Goal: Communication & Community: Ask a question

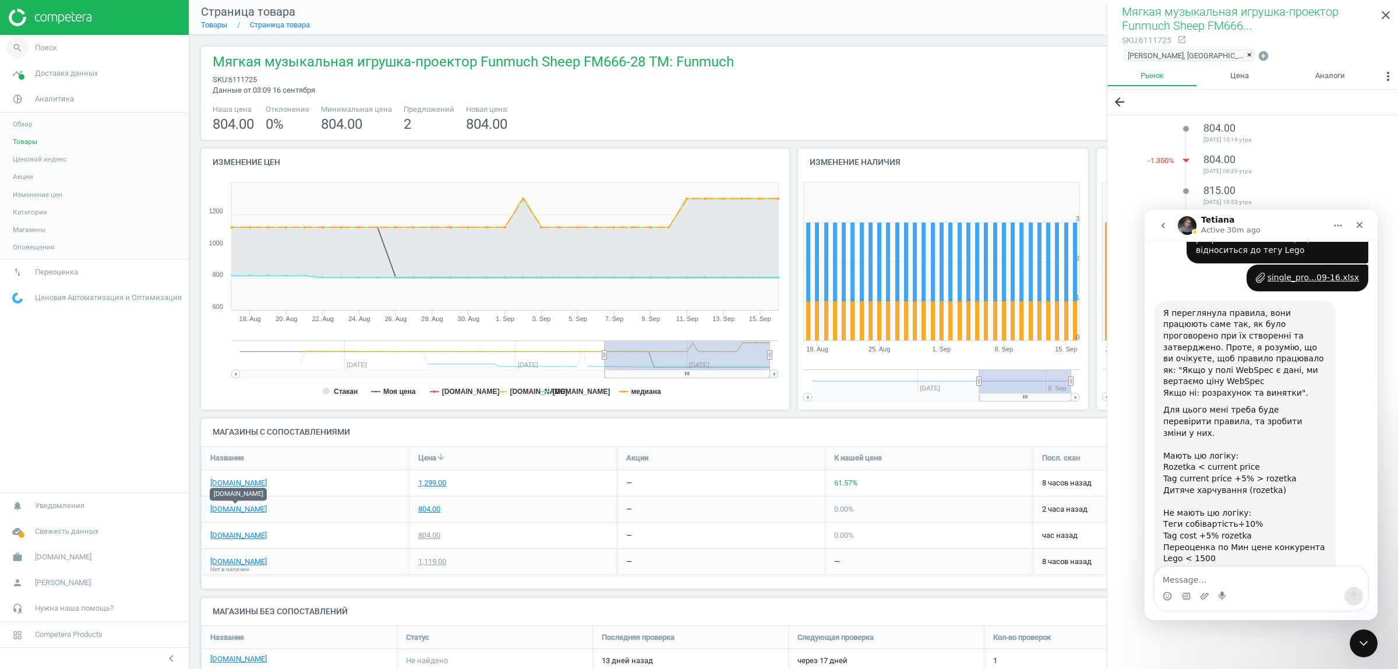
click at [86, 42] on link "search Поиск" at bounding box center [94, 48] width 189 height 26
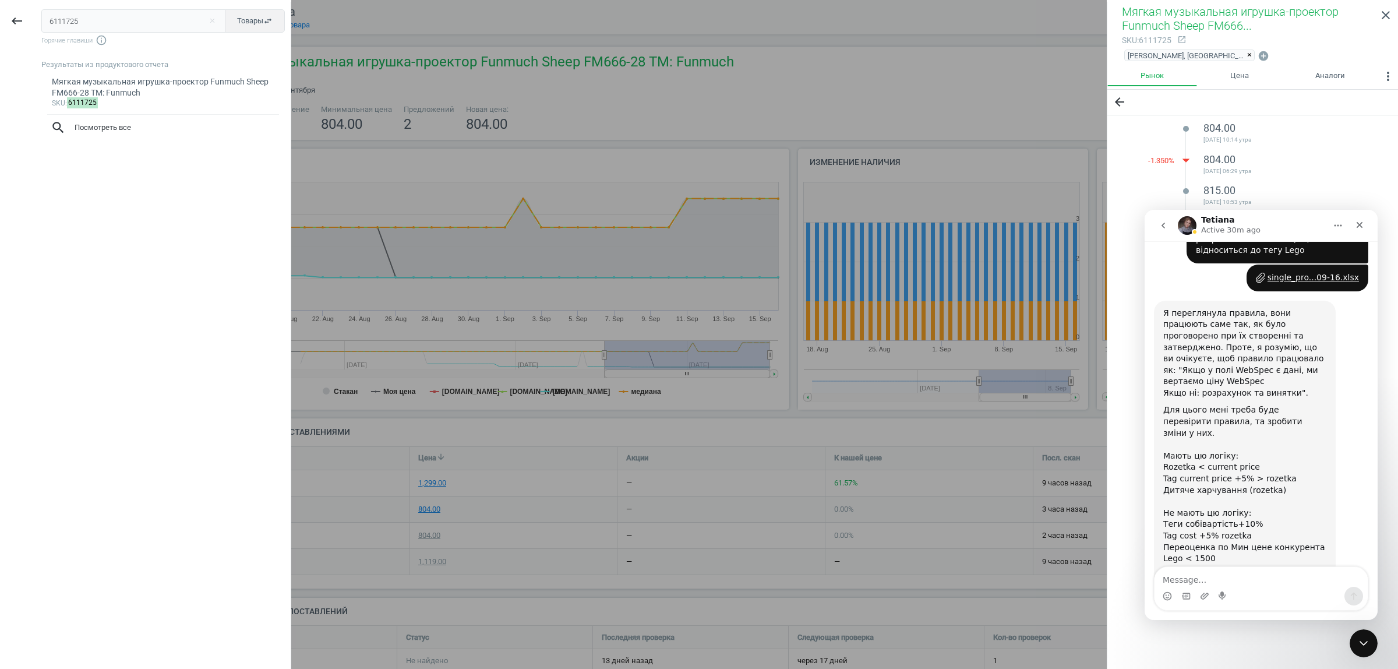
click at [91, 22] on input "6111725" at bounding box center [133, 20] width 185 height 23
type input "6074028"
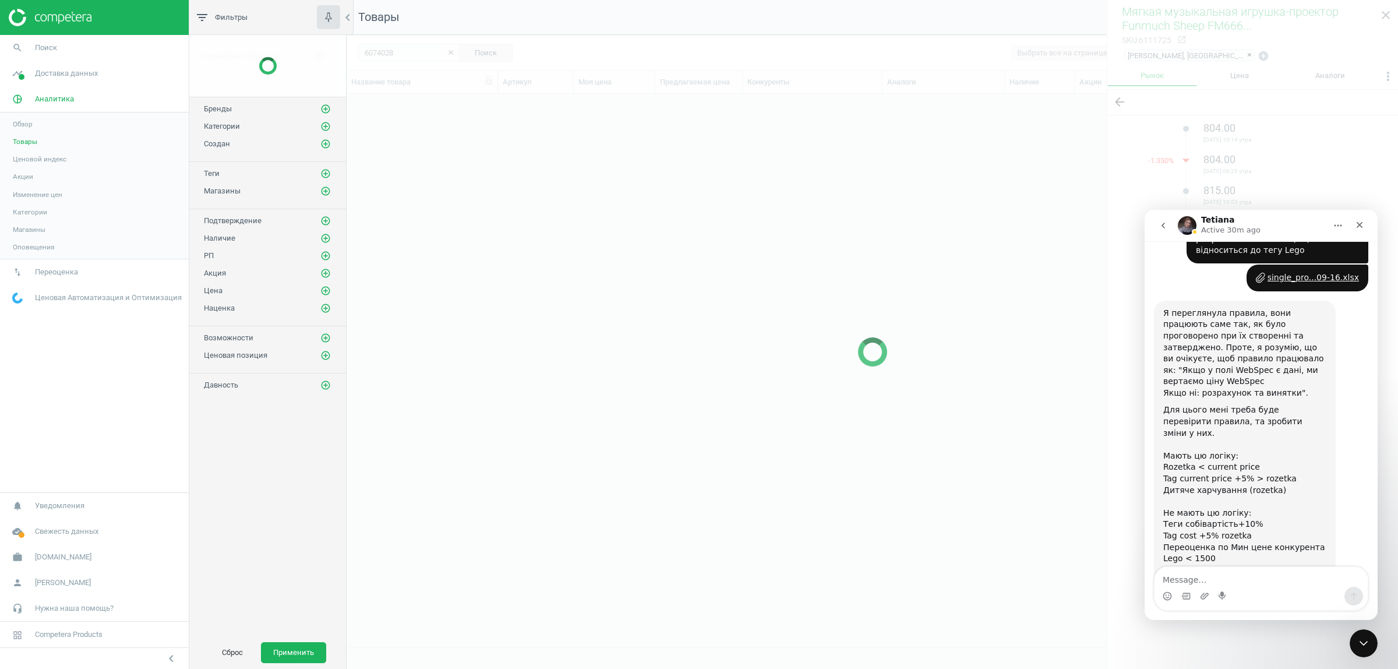
scroll to position [531, 1040]
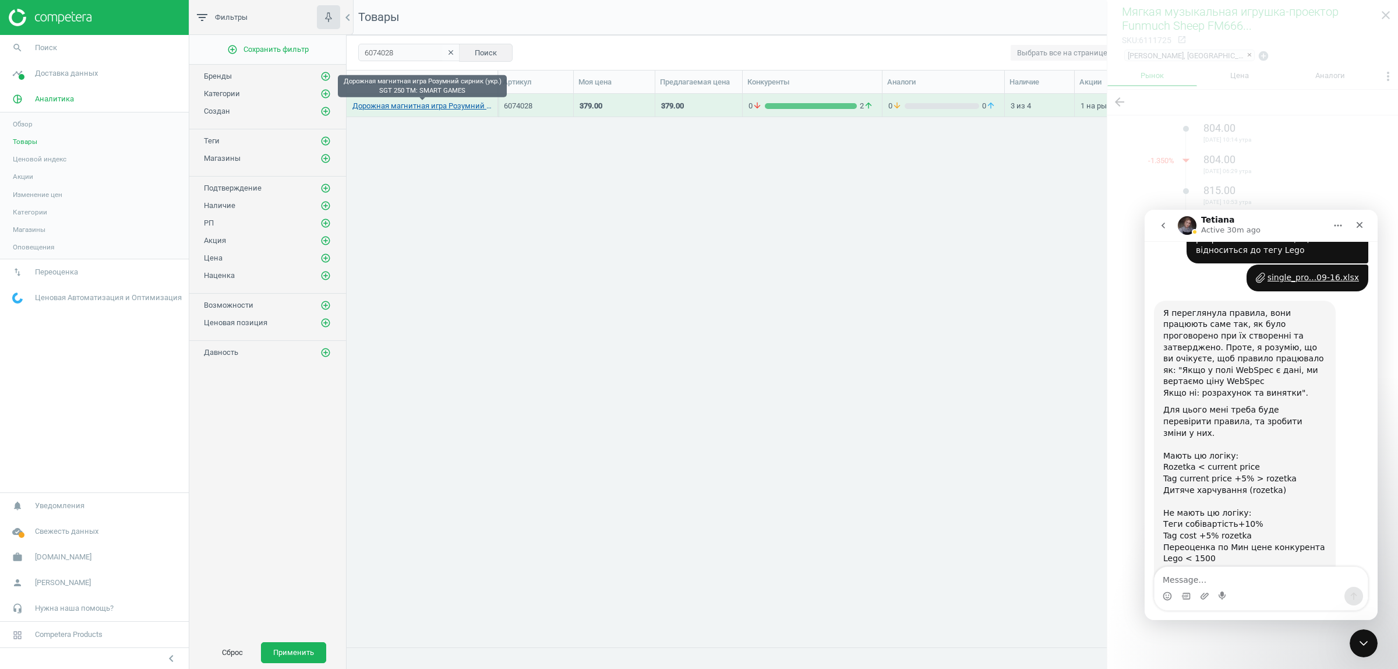
click at [405, 106] on link "Дорожная магнитная игра Розумний сирник (укр.) SGT 250 TM: SMART GAMES" at bounding box center [421, 106] width 139 height 10
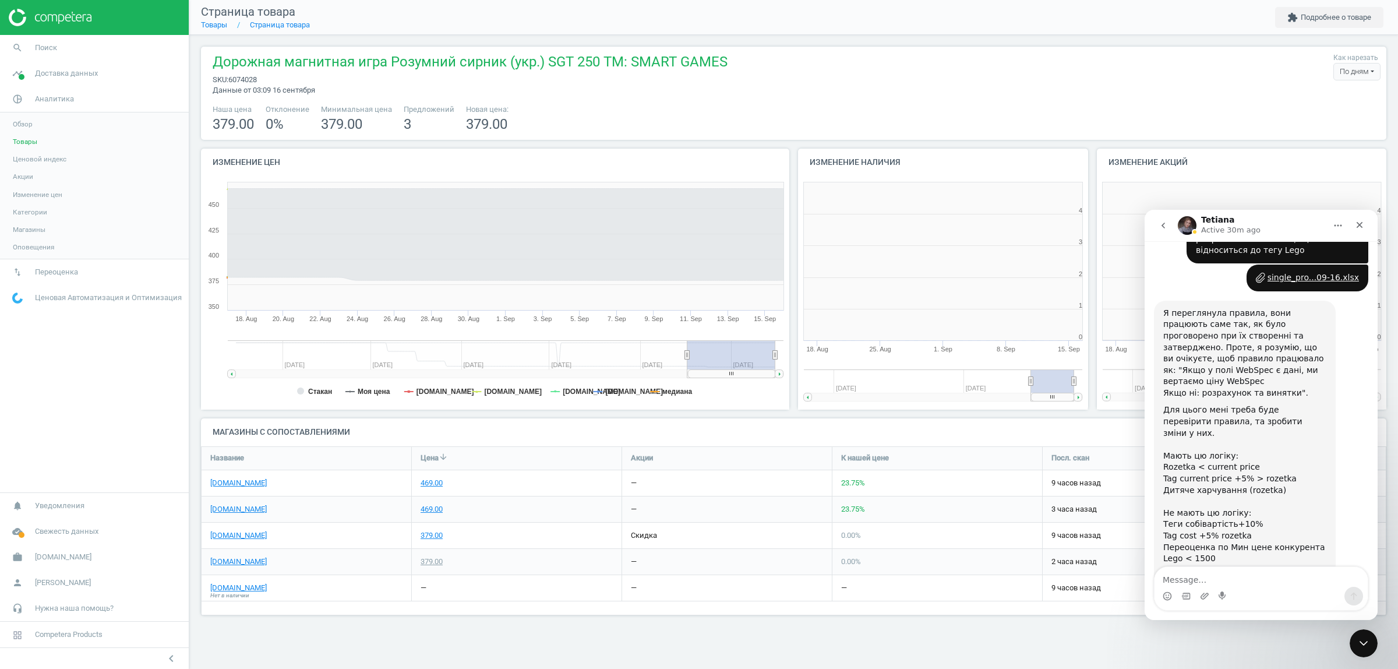
scroll to position [255, 312]
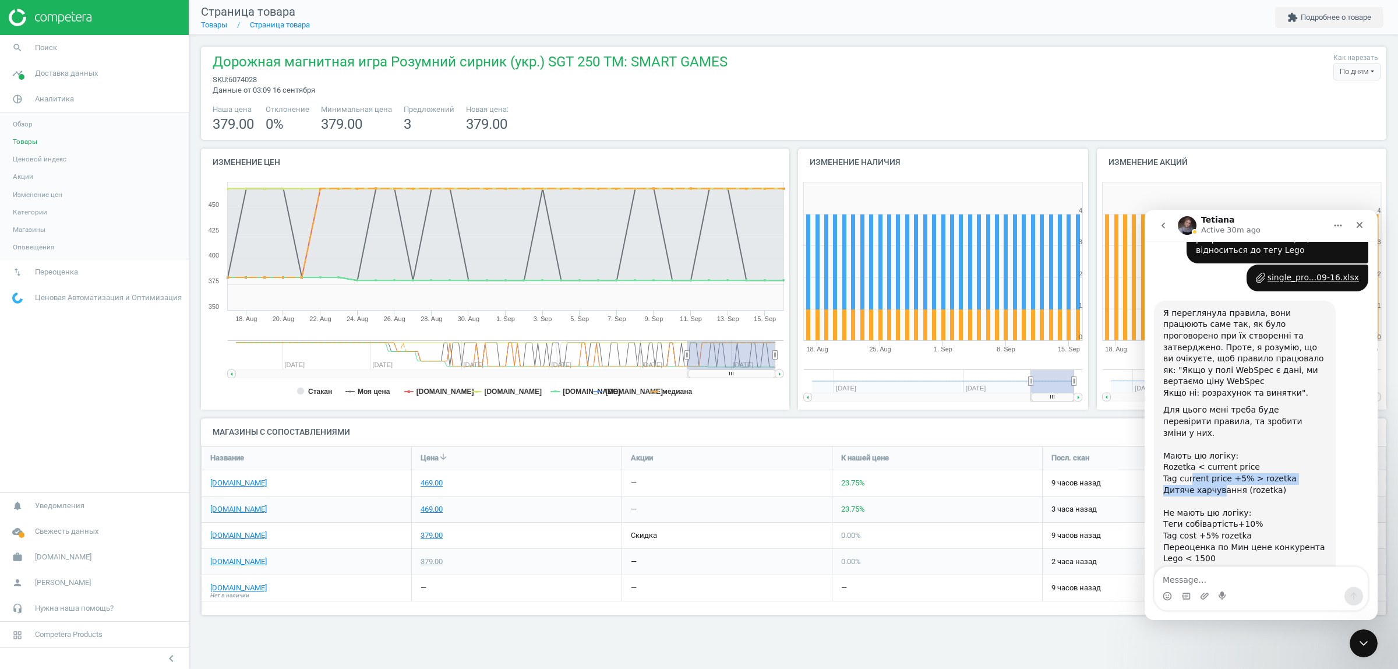
drag, startPoint x: 1188, startPoint y: 414, endPoint x: 1216, endPoint y: 418, distance: 27.6
click at [1216, 439] on div "Мають цю логіку: Rozetka < current price Tag current price +5% > rozetka Дитяче…" at bounding box center [1244, 473] width 163 height 69
click at [1282, 507] on div "Не мають цю логіку: Tеги собівартість+10% Tag cost +5% rozetka Переоценка по Ми…" at bounding box center [1244, 535] width 163 height 57
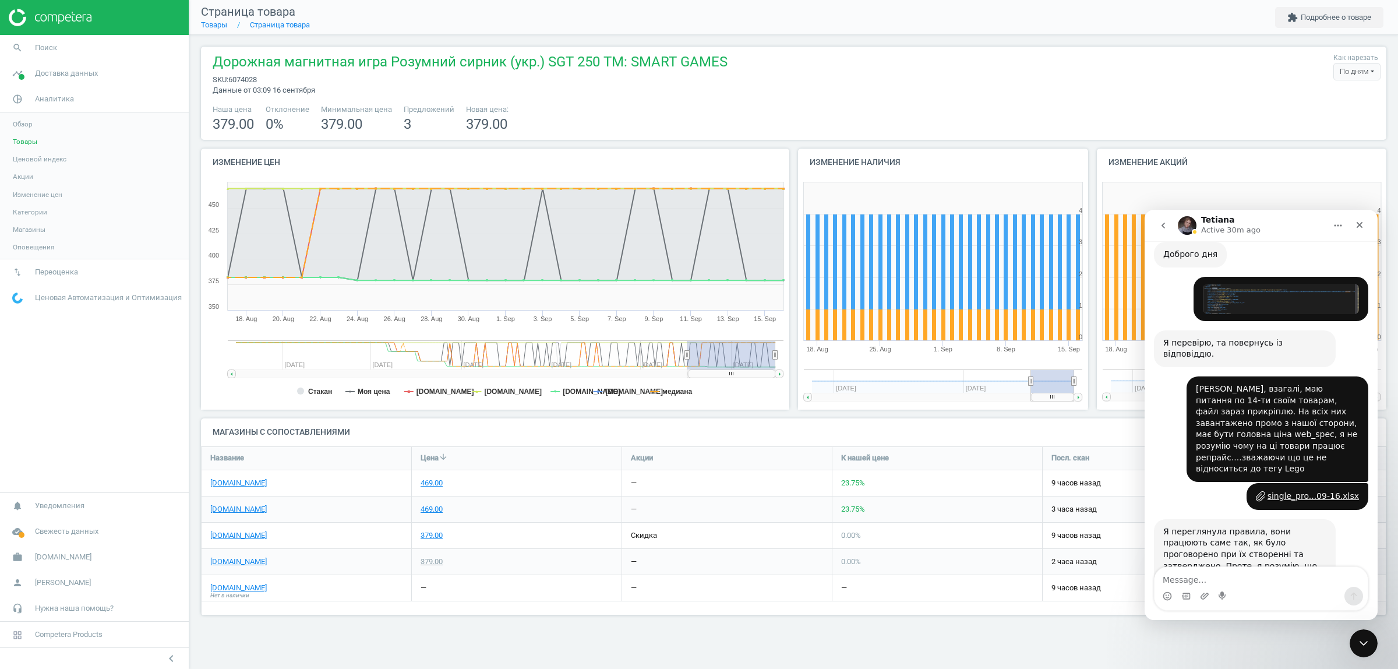
scroll to position [517, 0]
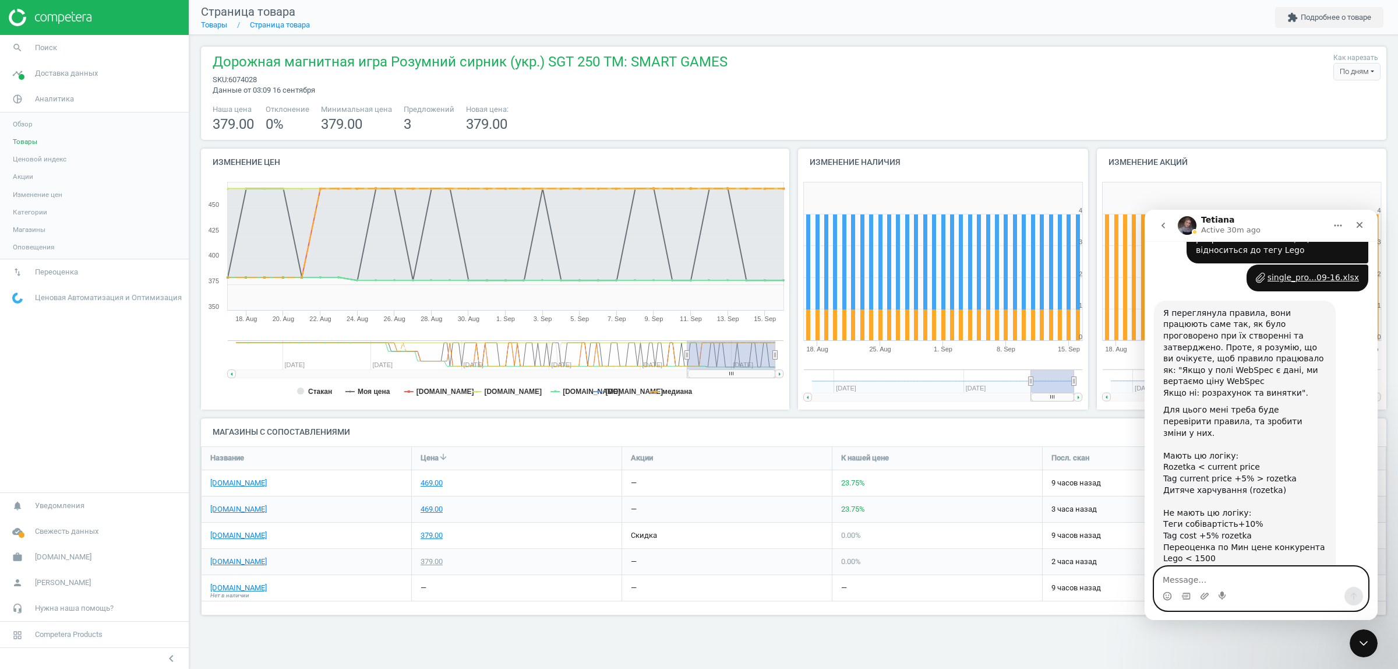
click at [1225, 580] on textarea "Message…" at bounding box center [1261, 577] width 213 height 20
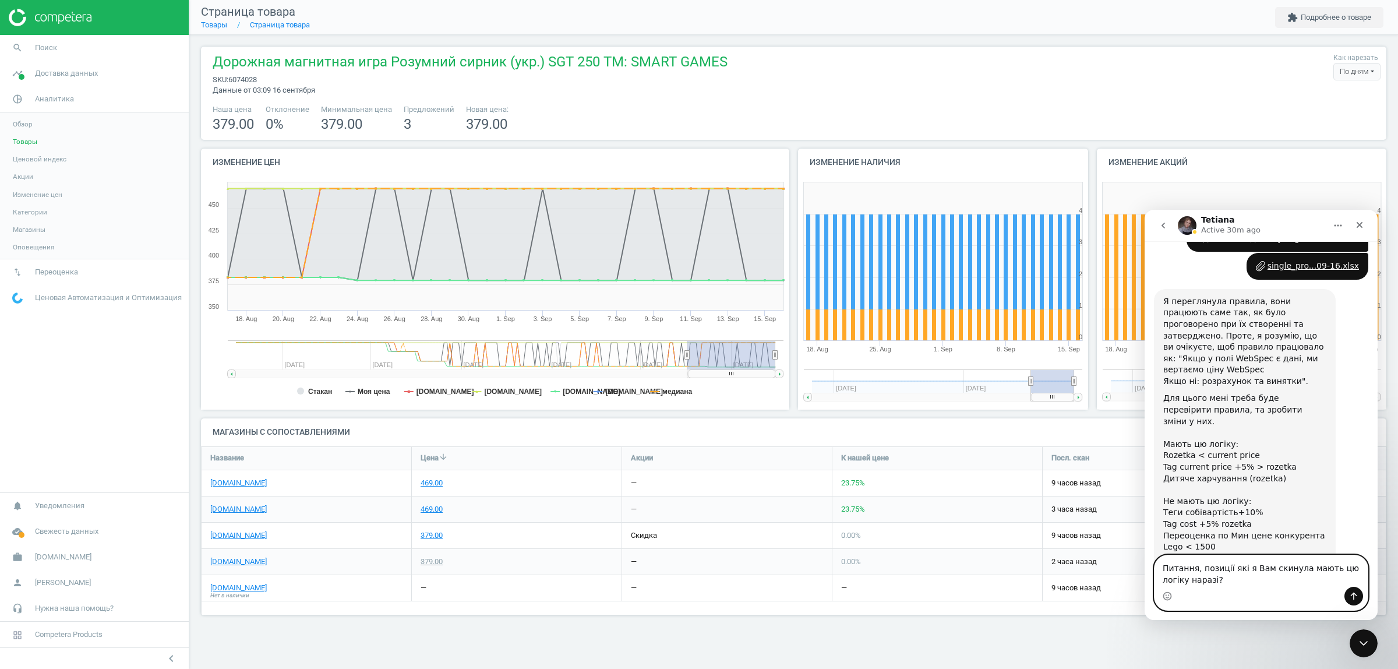
type textarea "Питання, позиції які я Вам скинула мають цю логіку наразі?"
drag, startPoint x: 1163, startPoint y: 389, endPoint x: 1271, endPoint y: 408, distance: 109.5
click at [1271, 427] on div "Мають цю логіку: Rozetka < current price Tag current price +5% > rozetka Дитяче…" at bounding box center [1244, 461] width 163 height 69
copy div "Rozetka < current price Tag current price +5% > rozetka Дитяче харчування (roze…"
click at [1195, 578] on textarea "Питання, позиції які я Вам скинула мають цю логіку наразі?" at bounding box center [1261, 570] width 213 height 31
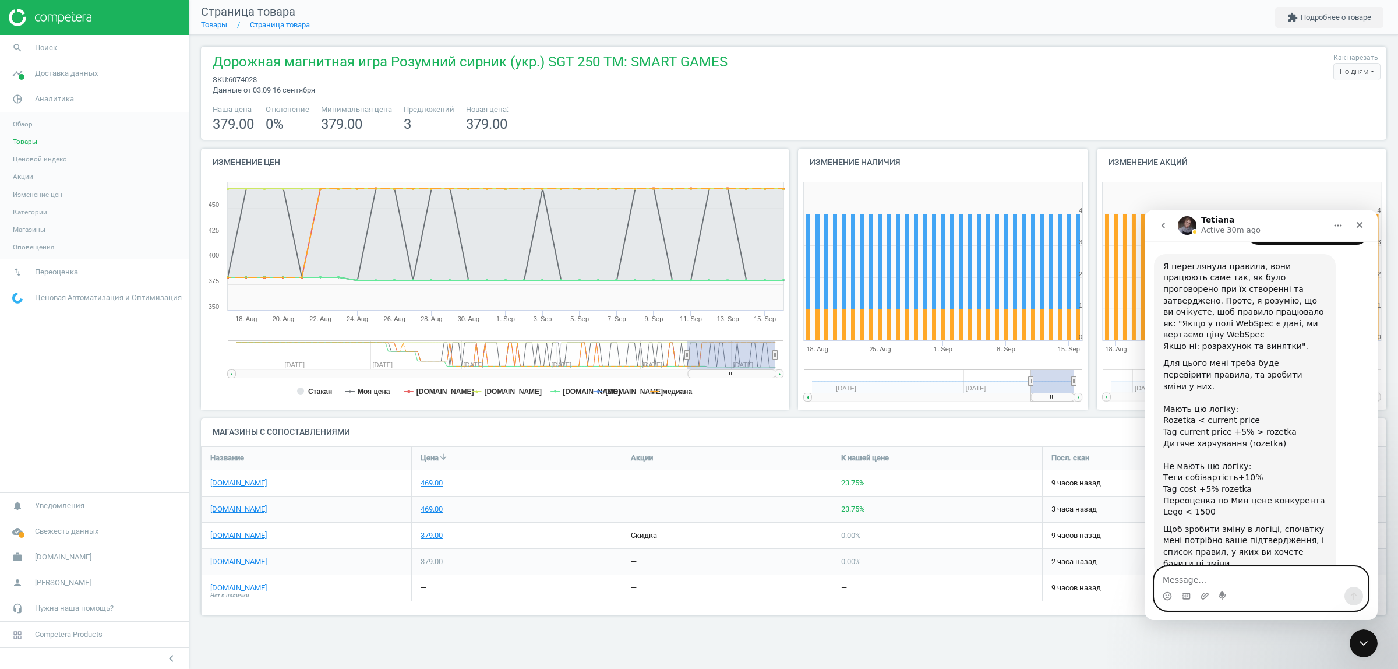
paste textarea "Rozetka < current price Tag current price +5% > rozetka Дитяче харчування (roze…"
type textarea "Rozetka < current price Tag current price +5% > rozetka Дитяче харчування (roze…"
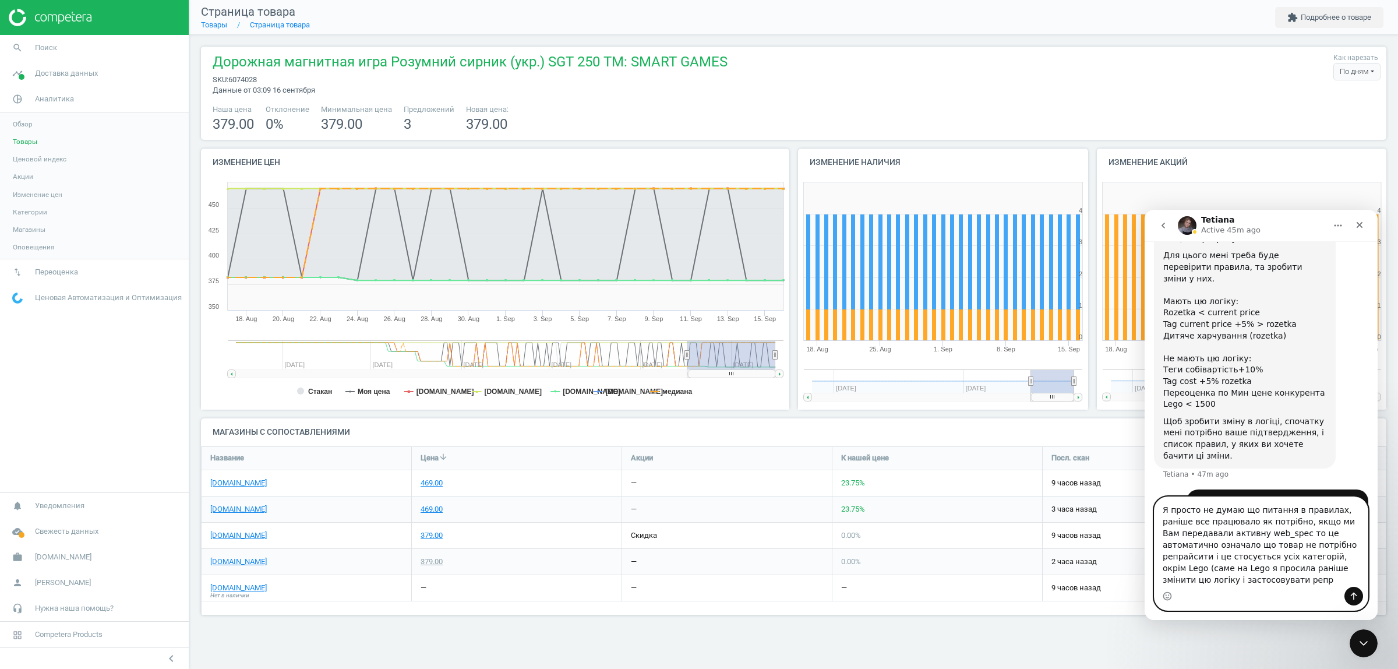
scroll to position [683, 0]
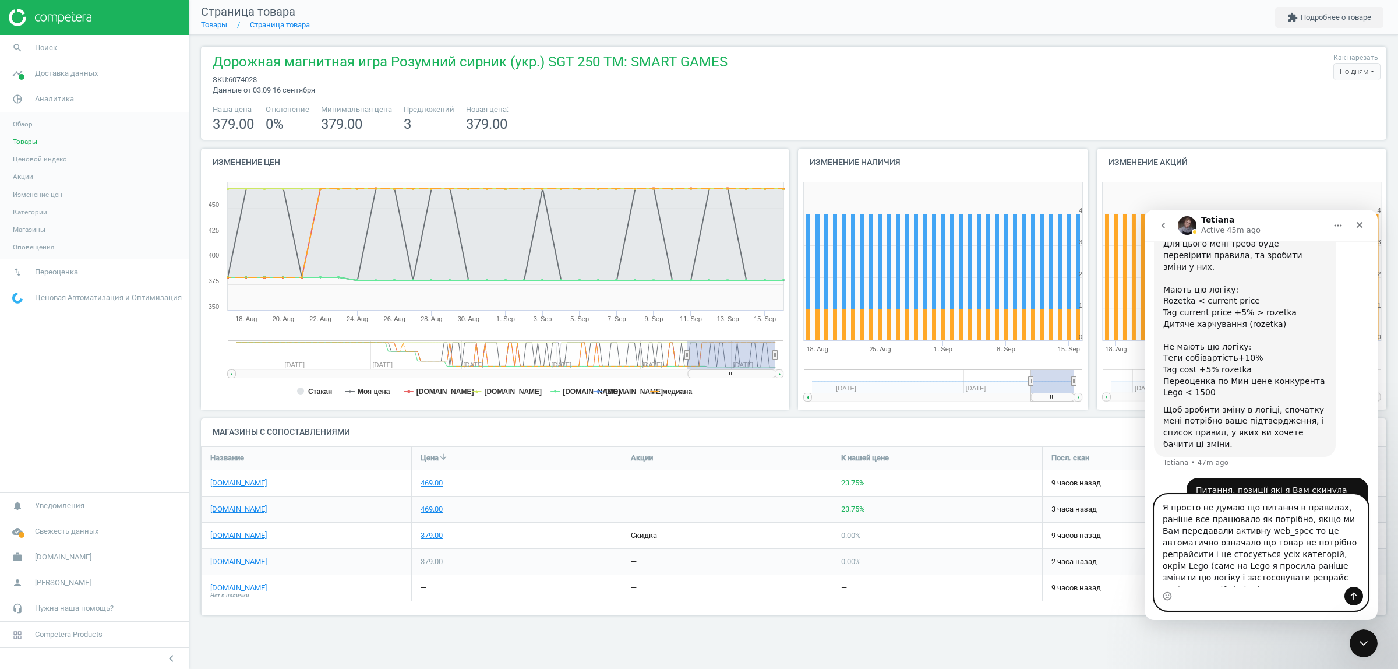
type textarea "Я просто не думаю що питання в правилах, раніше все працювало як потрібно, якщо…"
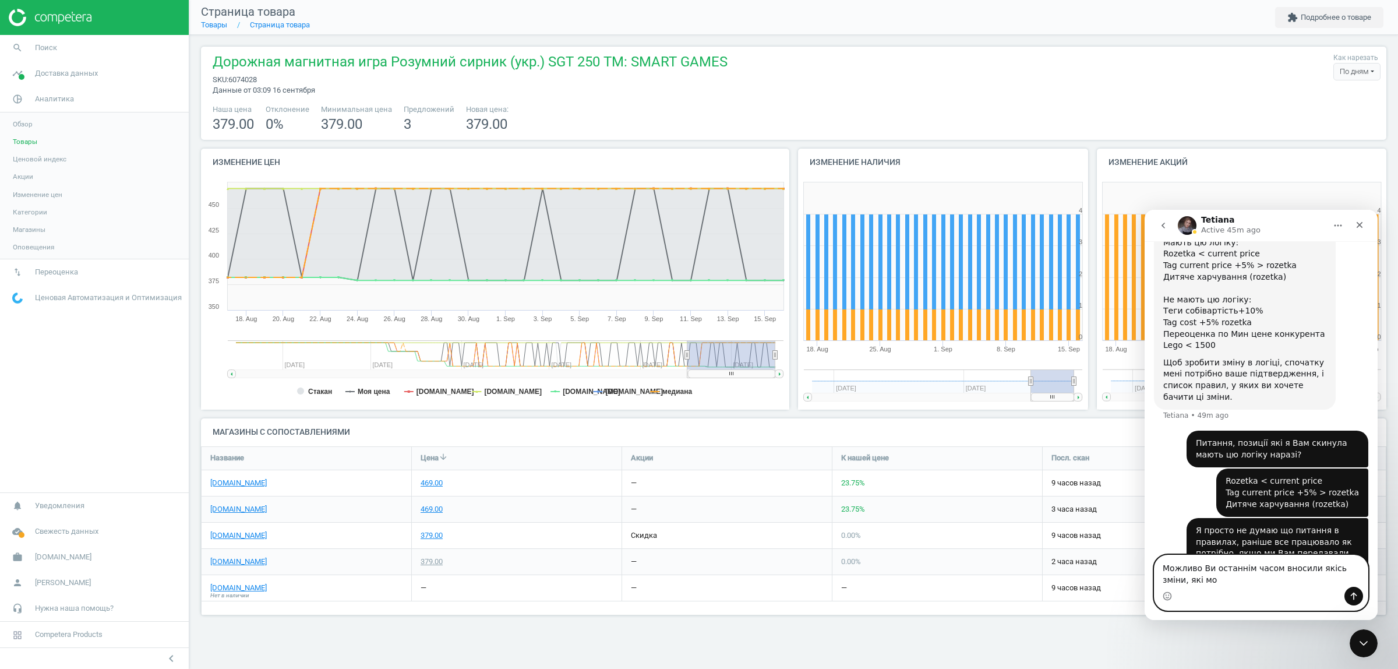
scroll to position [742, 0]
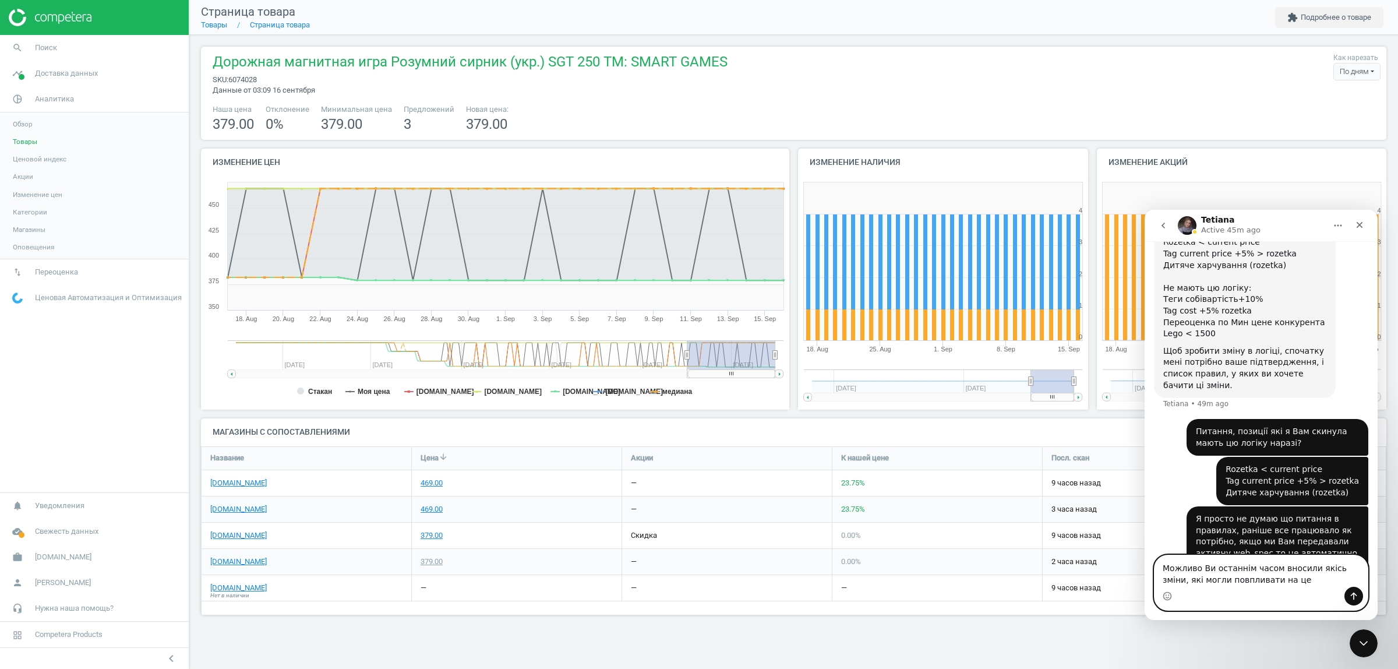
type textarea "Можливо Ви останнім часом вносили якісь зміни, які могли повпливати на це?"
